Goal: Task Accomplishment & Management: Manage account settings

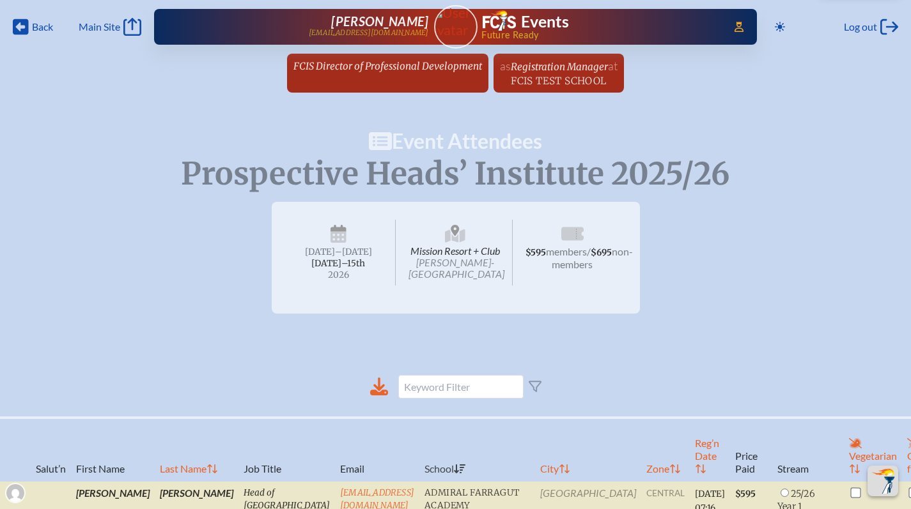
scroll to position [313, 0]
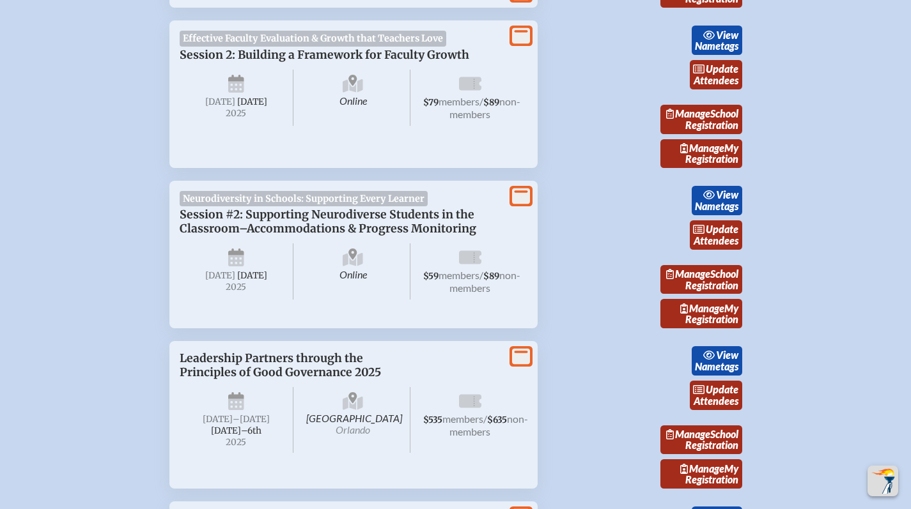
scroll to position [1068, 0]
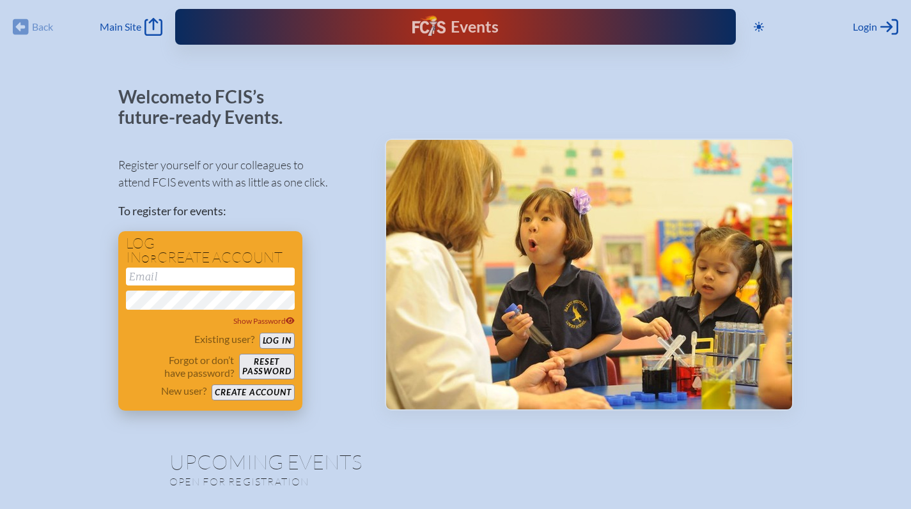
type input "[EMAIL_ADDRESS][DOMAIN_NAME]"
click at [281, 334] on button "Log in" at bounding box center [276, 341] width 35 height 16
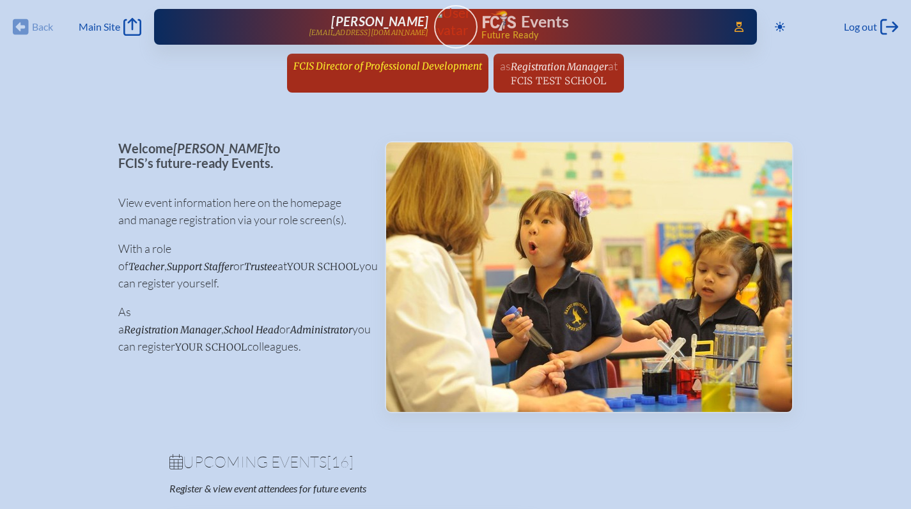
click at [367, 61] on span "FCIS Director of Professional Development" at bounding box center [387, 66] width 189 height 12
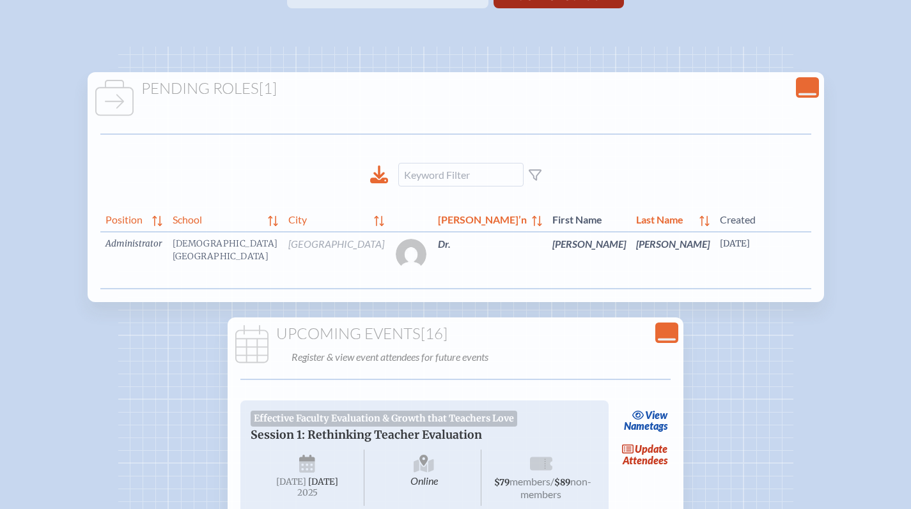
scroll to position [0, 13]
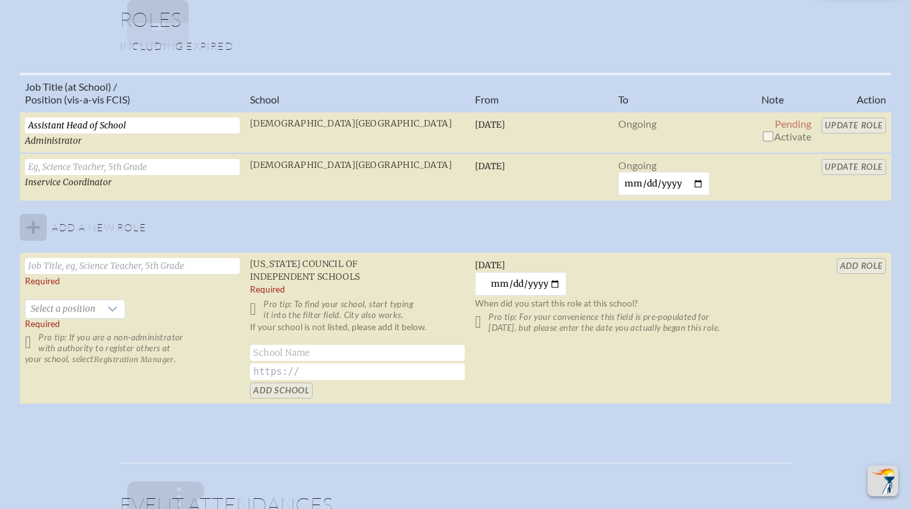
scroll to position [899, 0]
click at [767, 134] on input "checkbox" at bounding box center [767, 135] width 10 height 10
checkbox input "true"
click at [833, 119] on input "Update Role" at bounding box center [853, 124] width 65 height 16
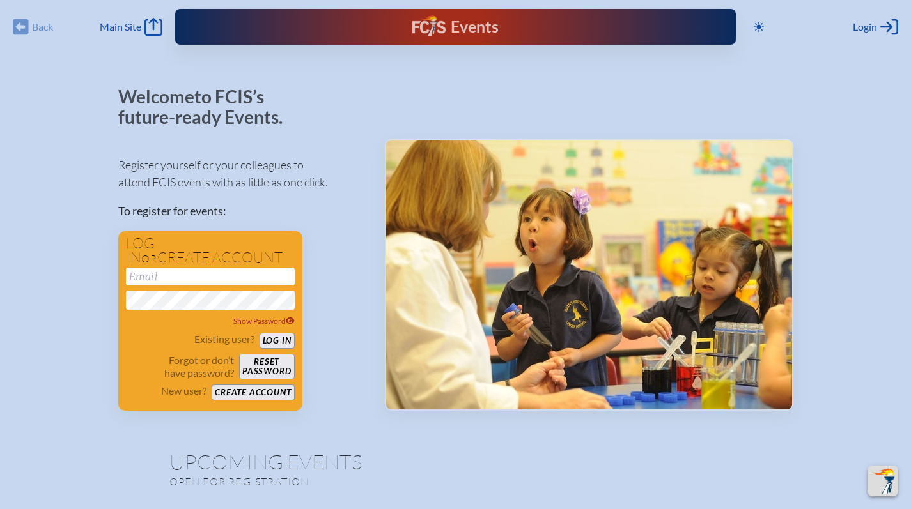
scroll to position [397, 0]
